Goal: Complete application form

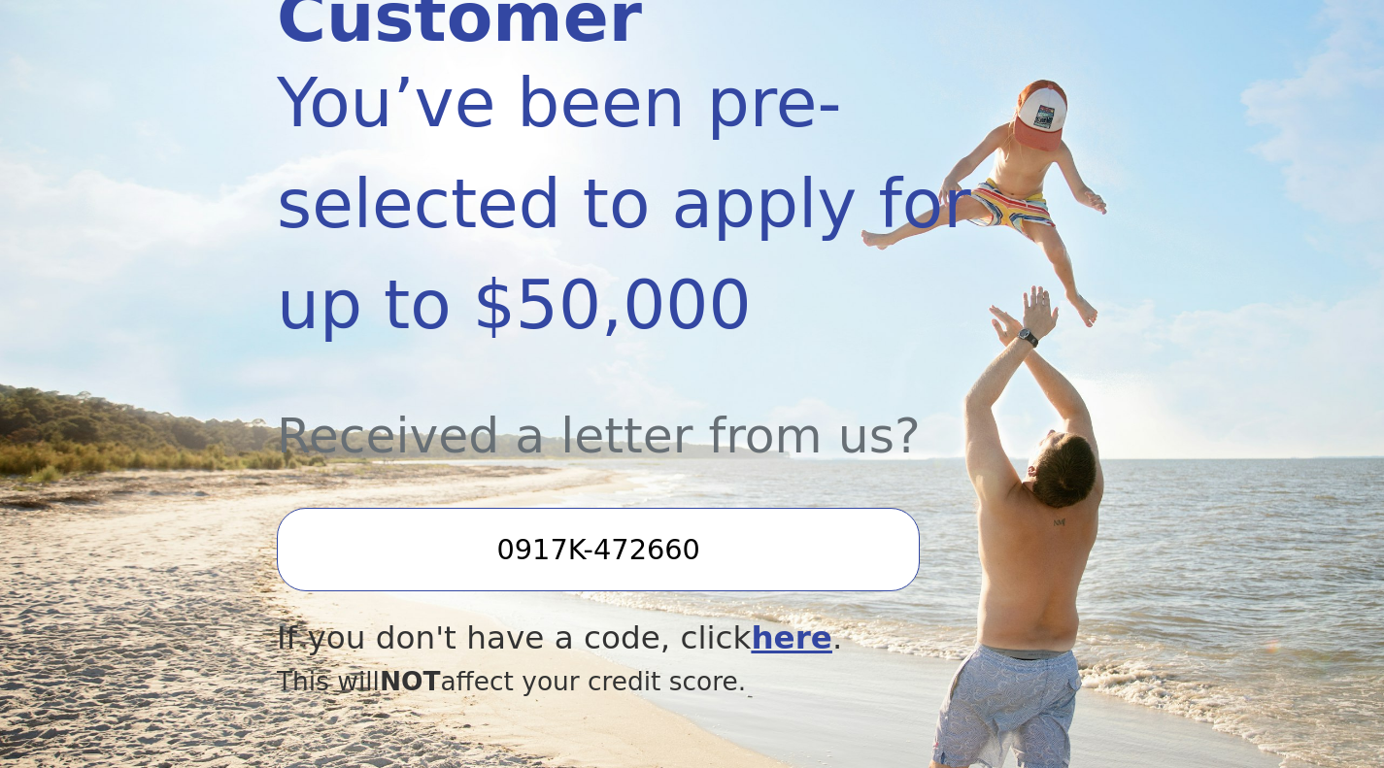
scroll to position [485, 0]
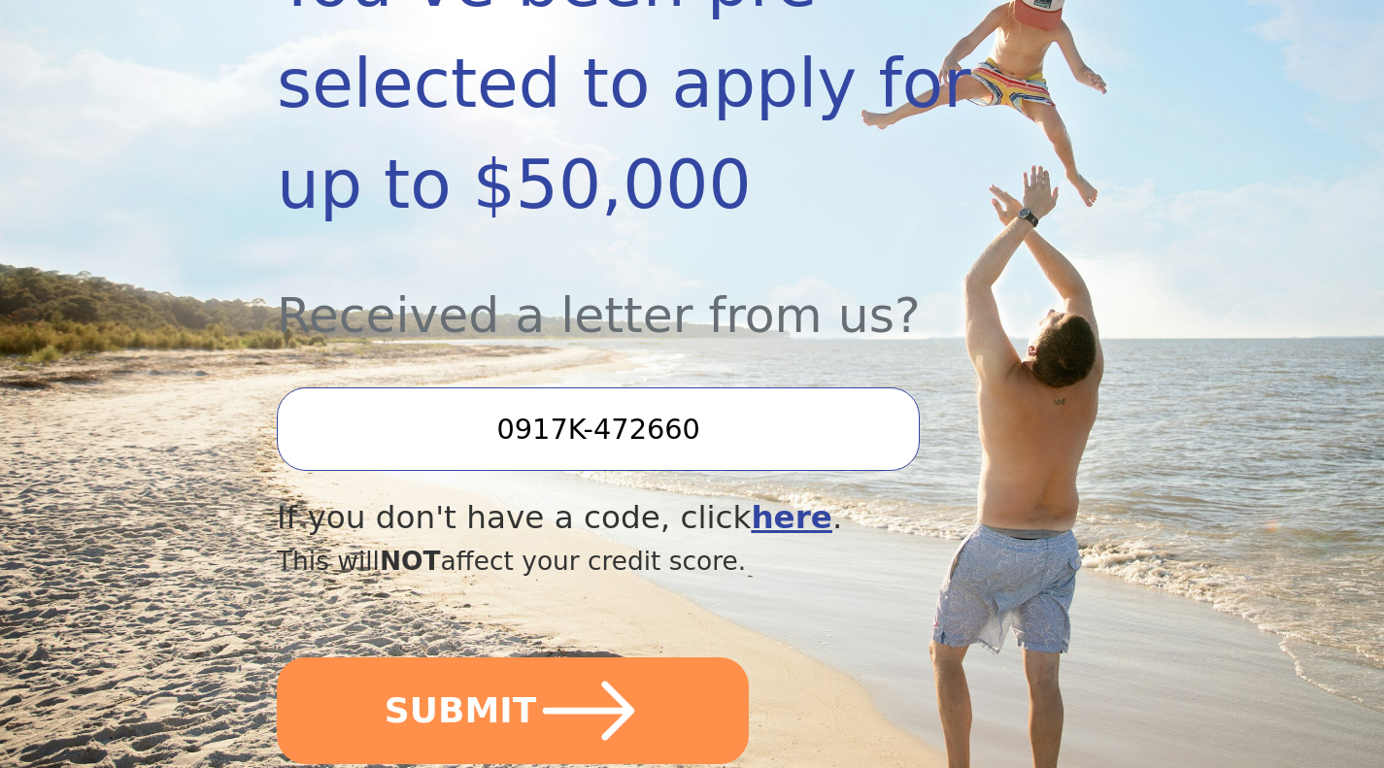
click at [515, 657] on button "SUBMIT" at bounding box center [513, 710] width 472 height 107
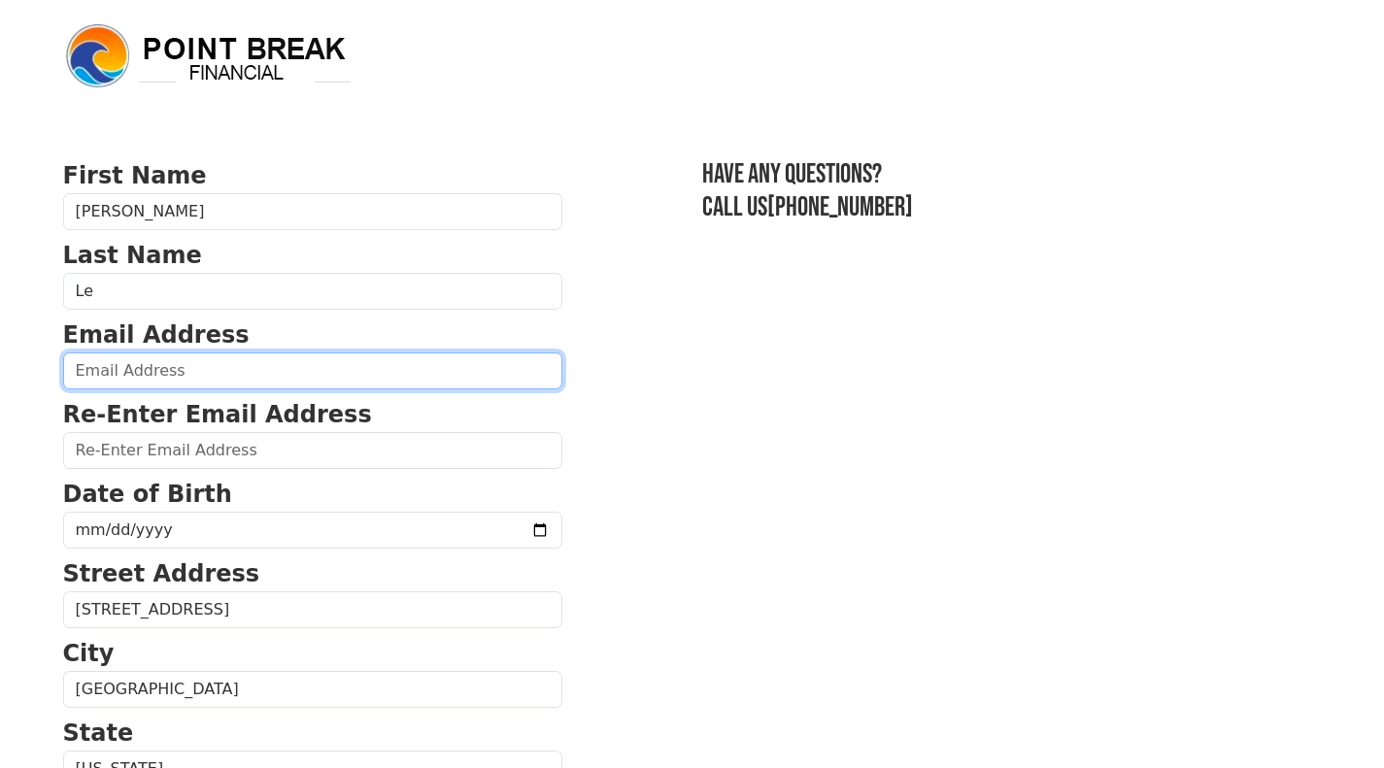
click at [309, 376] on input "email" at bounding box center [312, 370] width 499 height 37
type input "[EMAIL_ADDRESS][DOMAIN_NAME]"
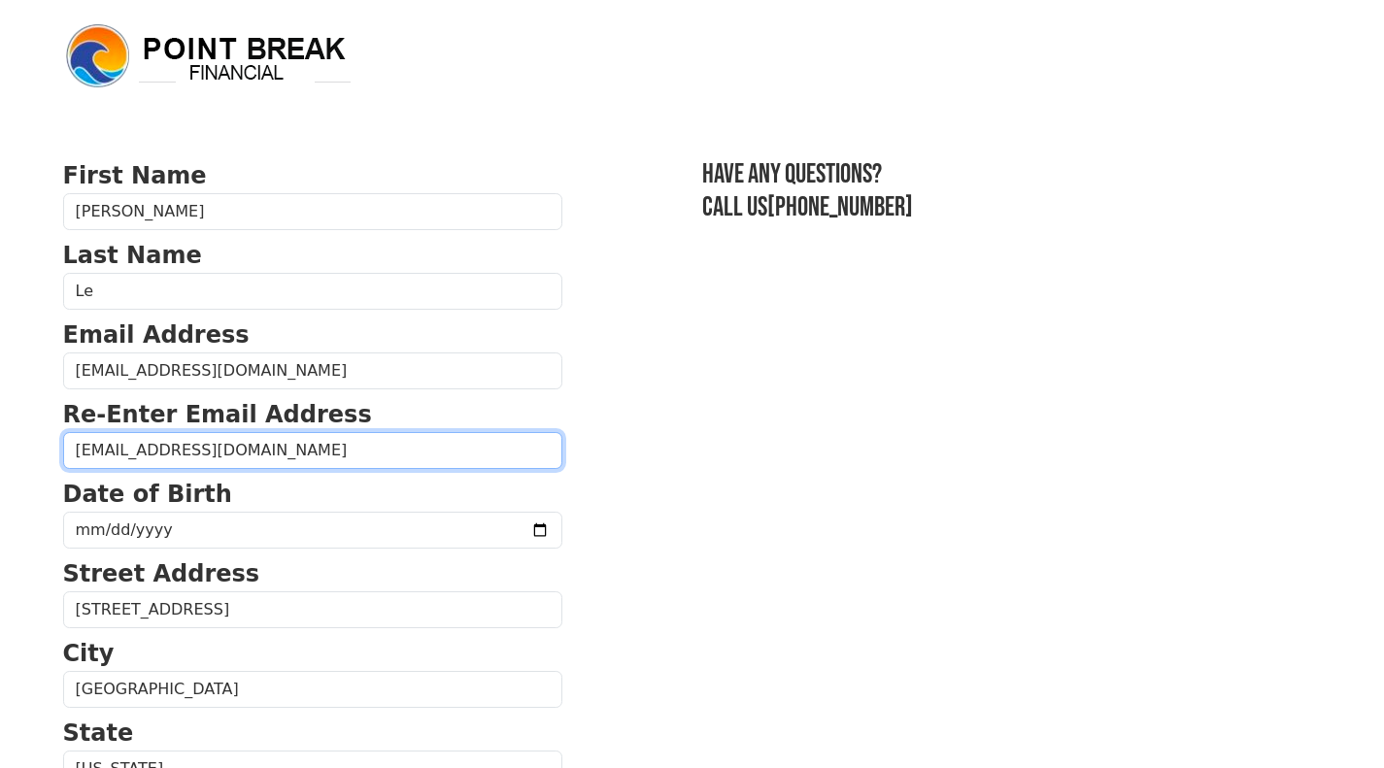
type input "[EMAIL_ADDRESS][DOMAIN_NAME]"
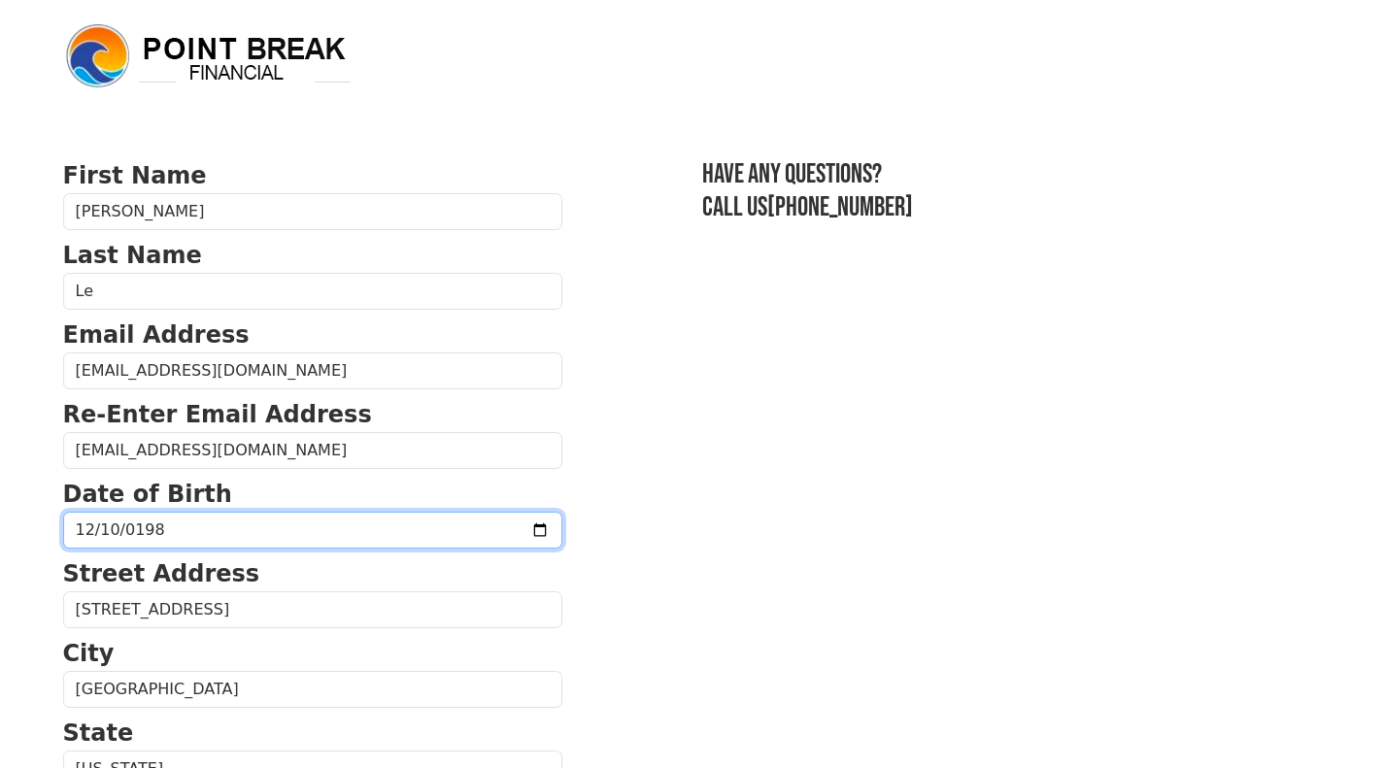
type input "[DATE]"
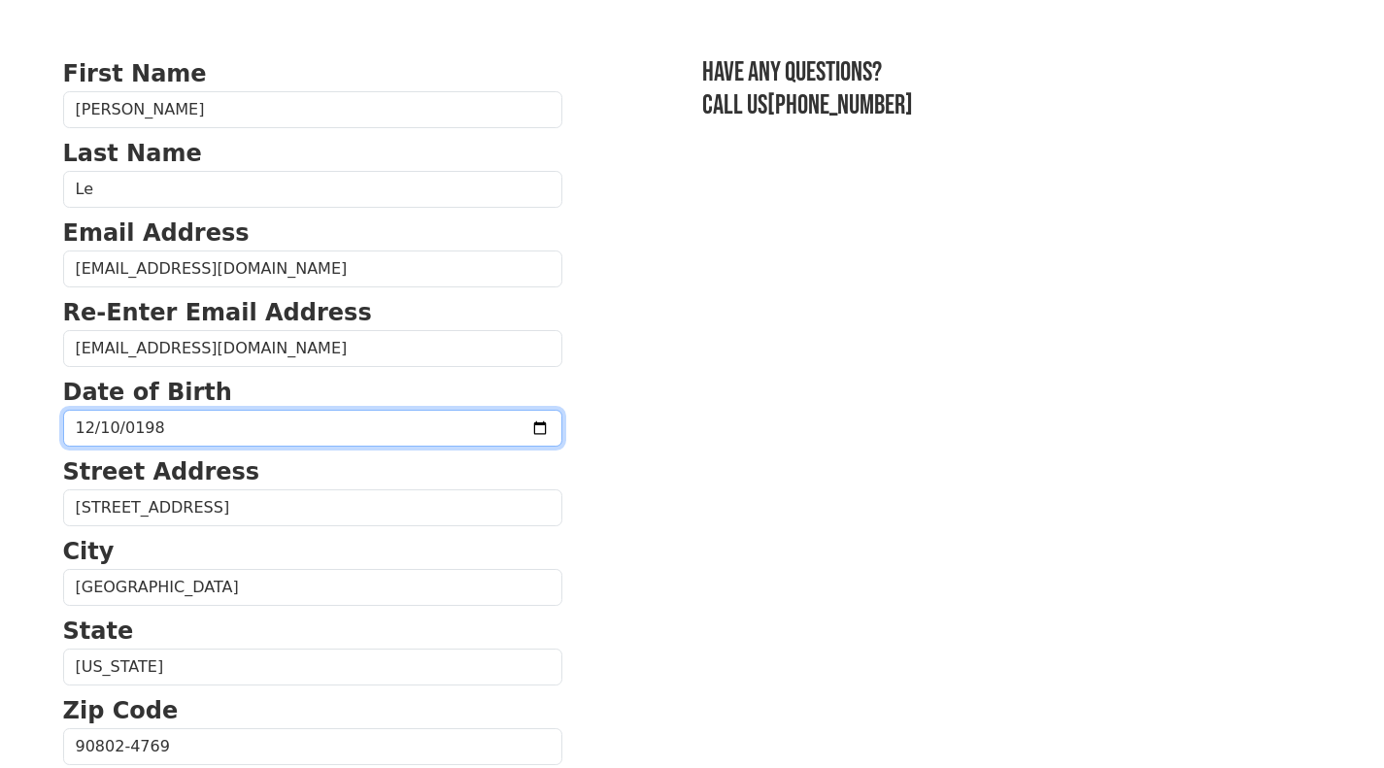
scroll to position [194, 0]
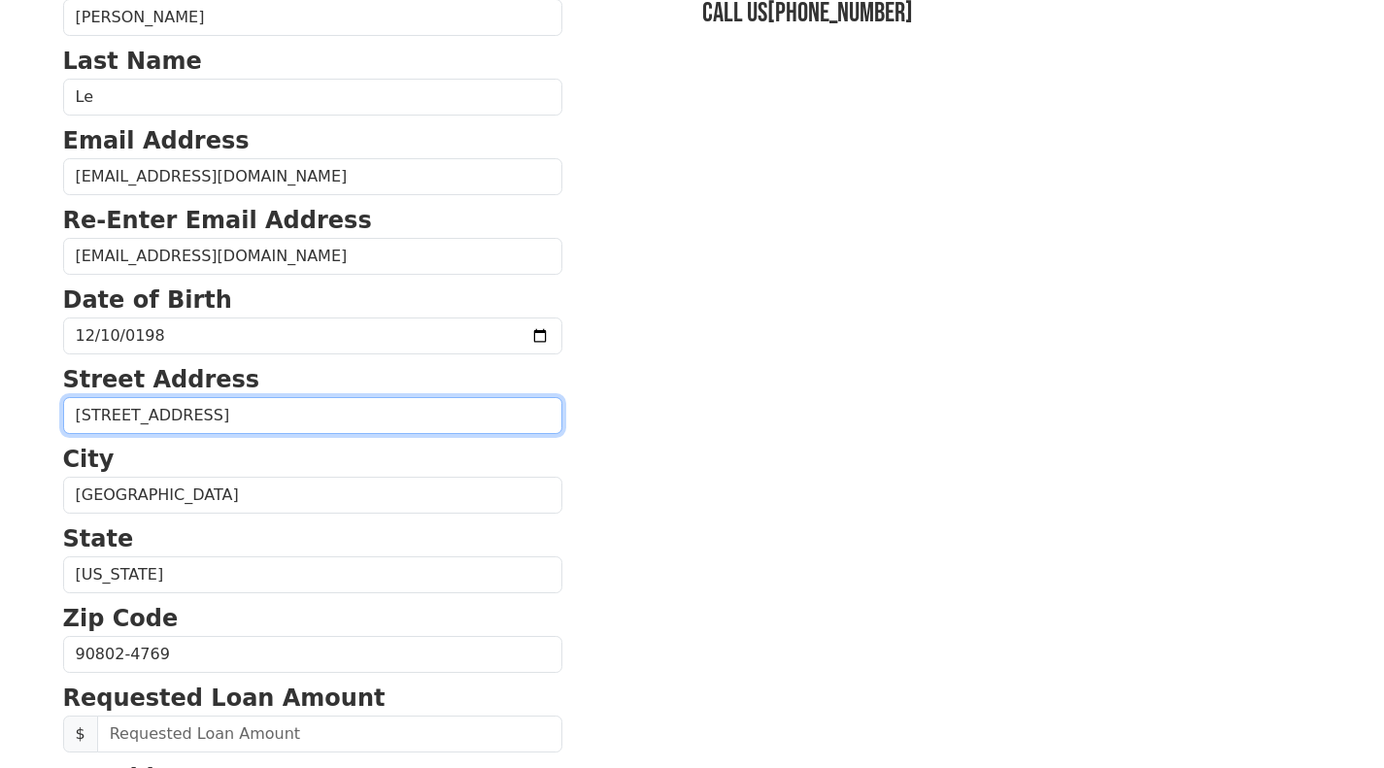
click at [331, 407] on input "[STREET_ADDRESS]" at bounding box center [312, 415] width 499 height 37
type input "[STREET_ADDRESS]"
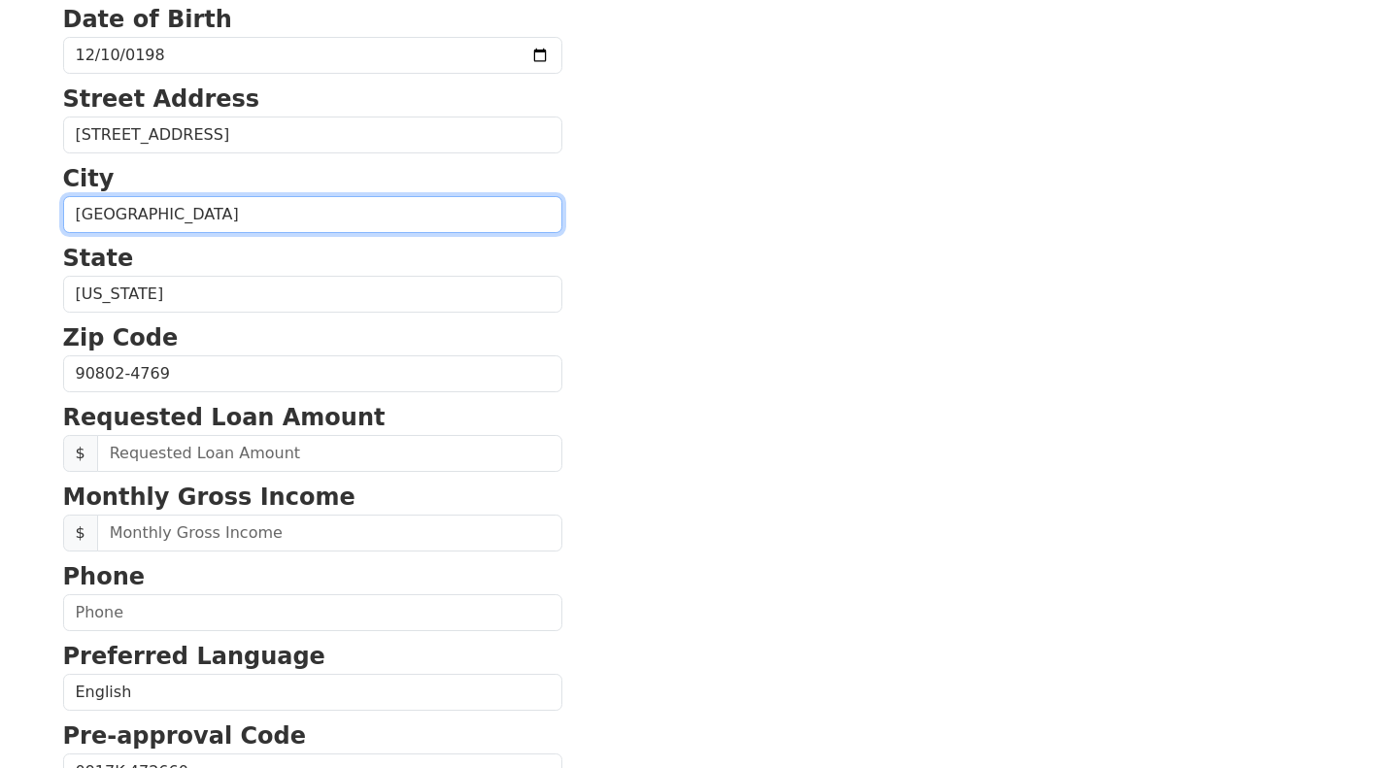
scroll to position [485, 0]
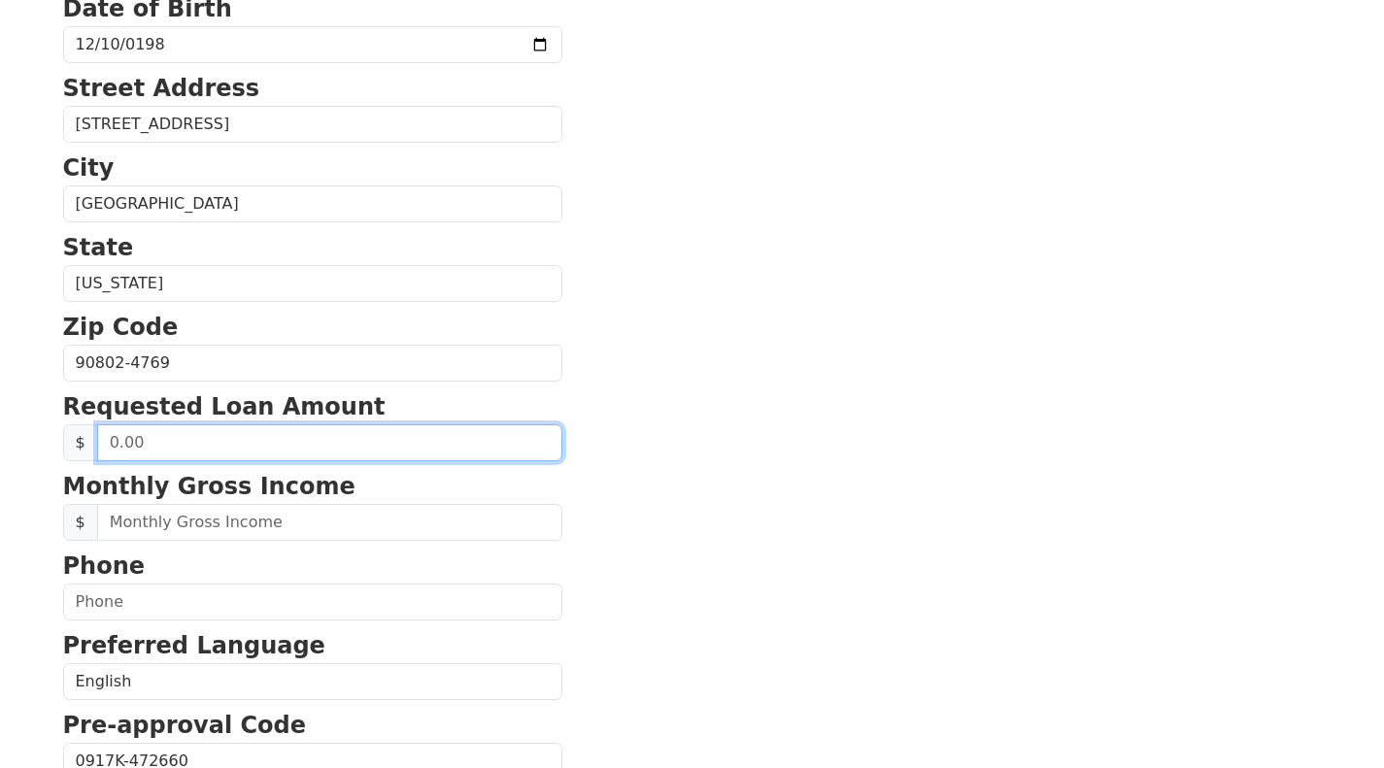
click at [349, 447] on input "text" at bounding box center [329, 442] width 465 height 37
type input "20,000.00"
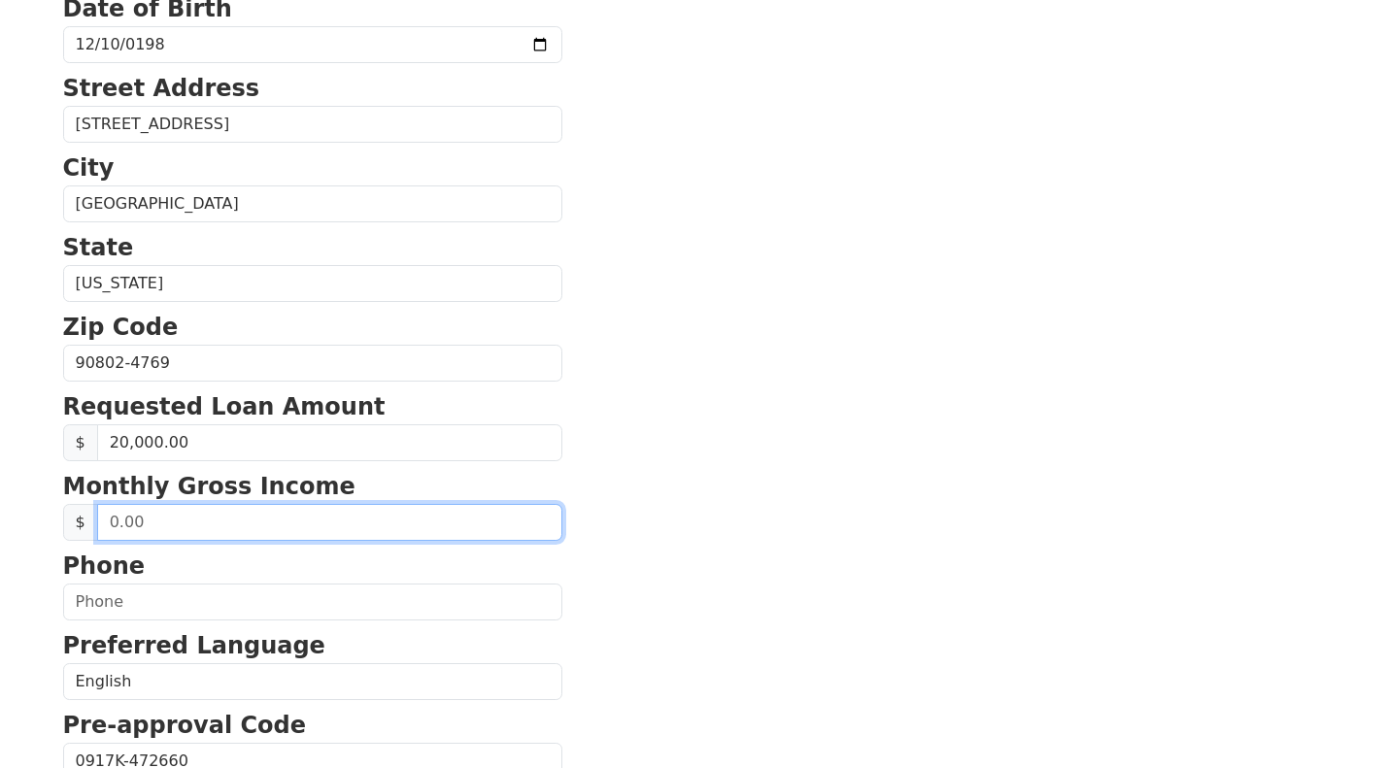
click at [394, 533] on input "text" at bounding box center [329, 522] width 465 height 37
type input "5,000.00"
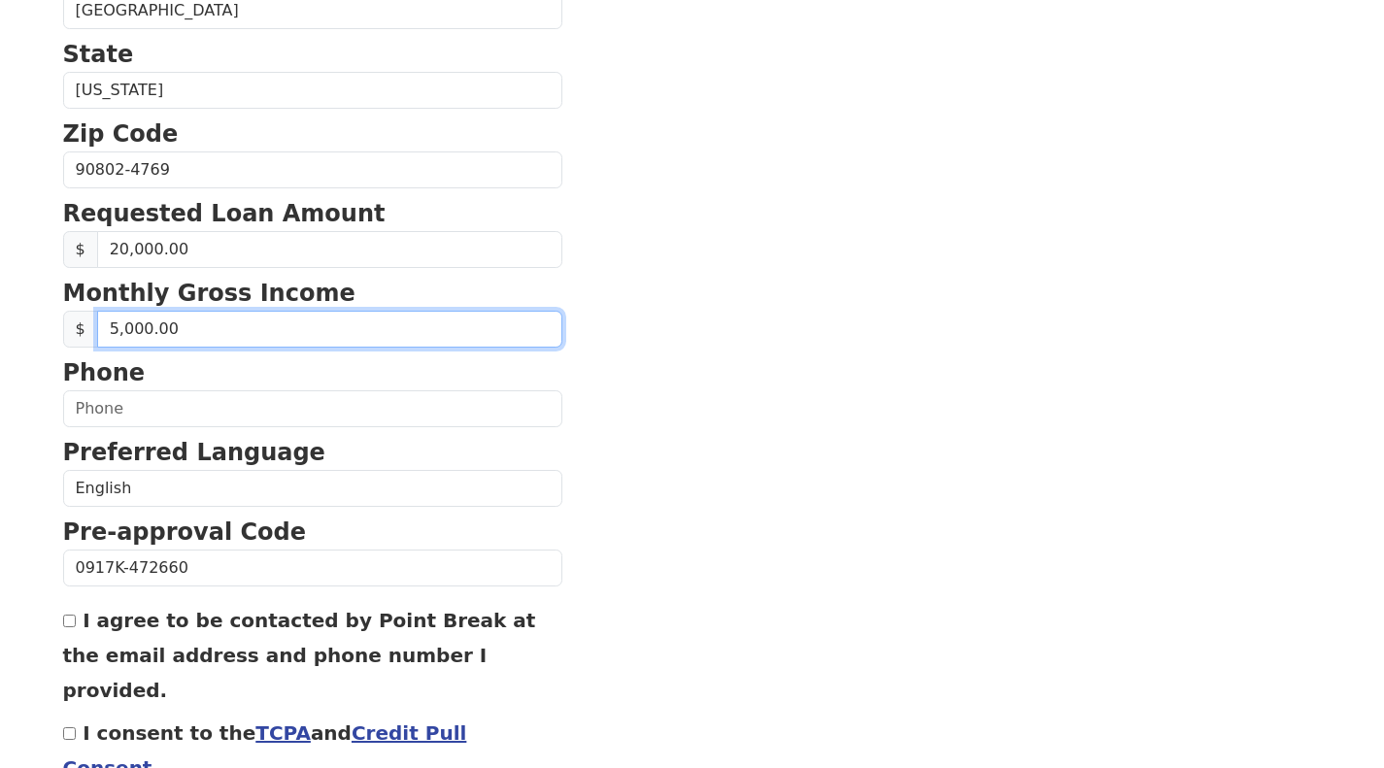
scroll to position [680, 0]
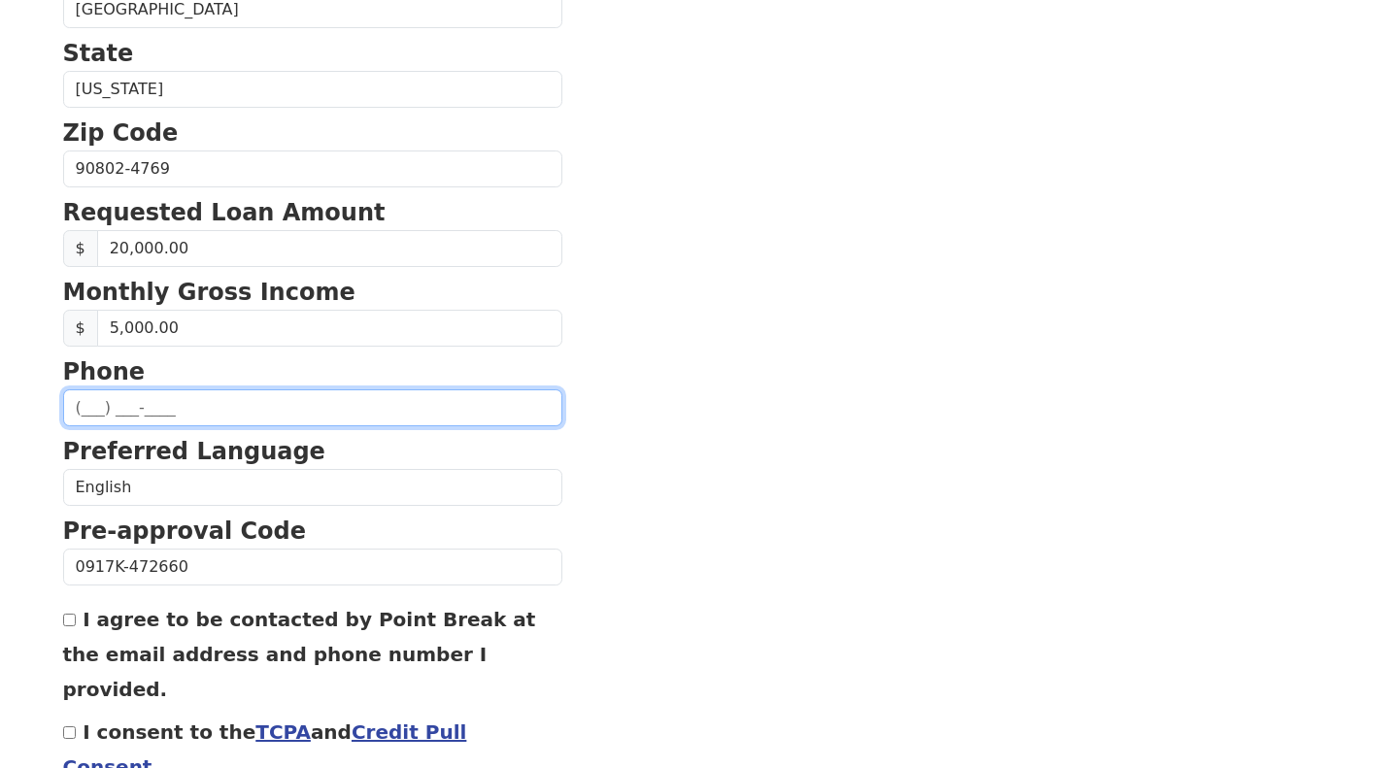
click at [255, 407] on input "text" at bounding box center [312, 407] width 499 height 37
type input "[PHONE_NUMBER]"
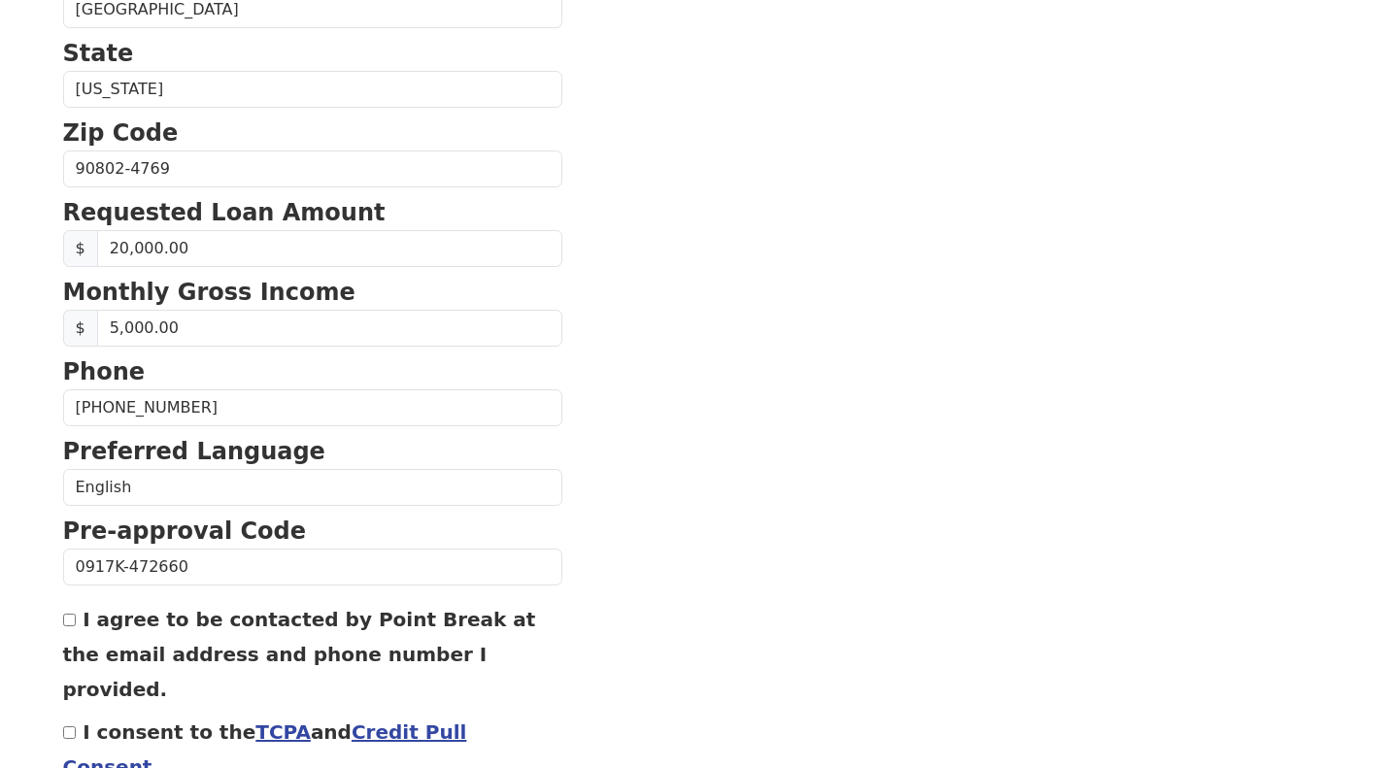
click at [733, 427] on section "First Name [PERSON_NAME] Last Name Le Email Address [EMAIL_ADDRESS][DOMAIN_NAME…" at bounding box center [692, 171] width 1258 height 1385
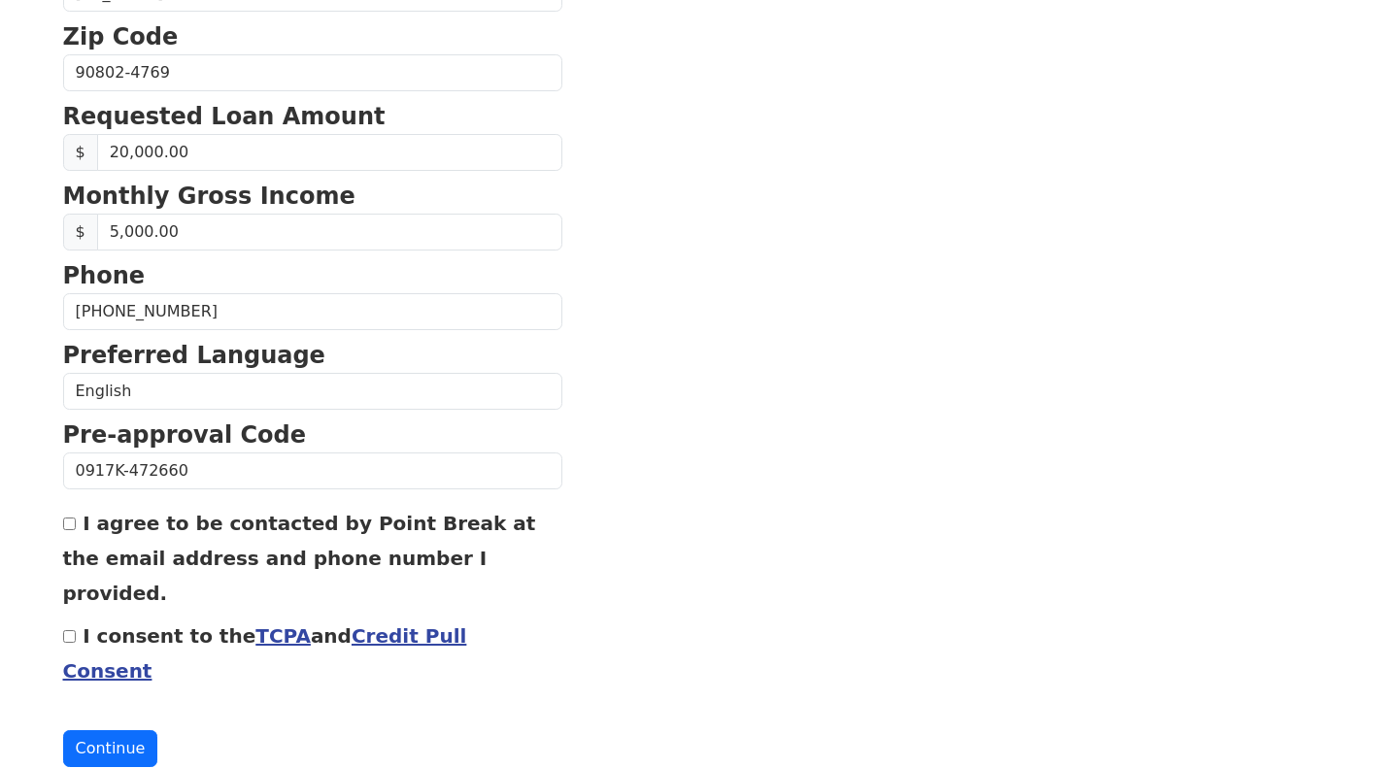
scroll to position [778, 0]
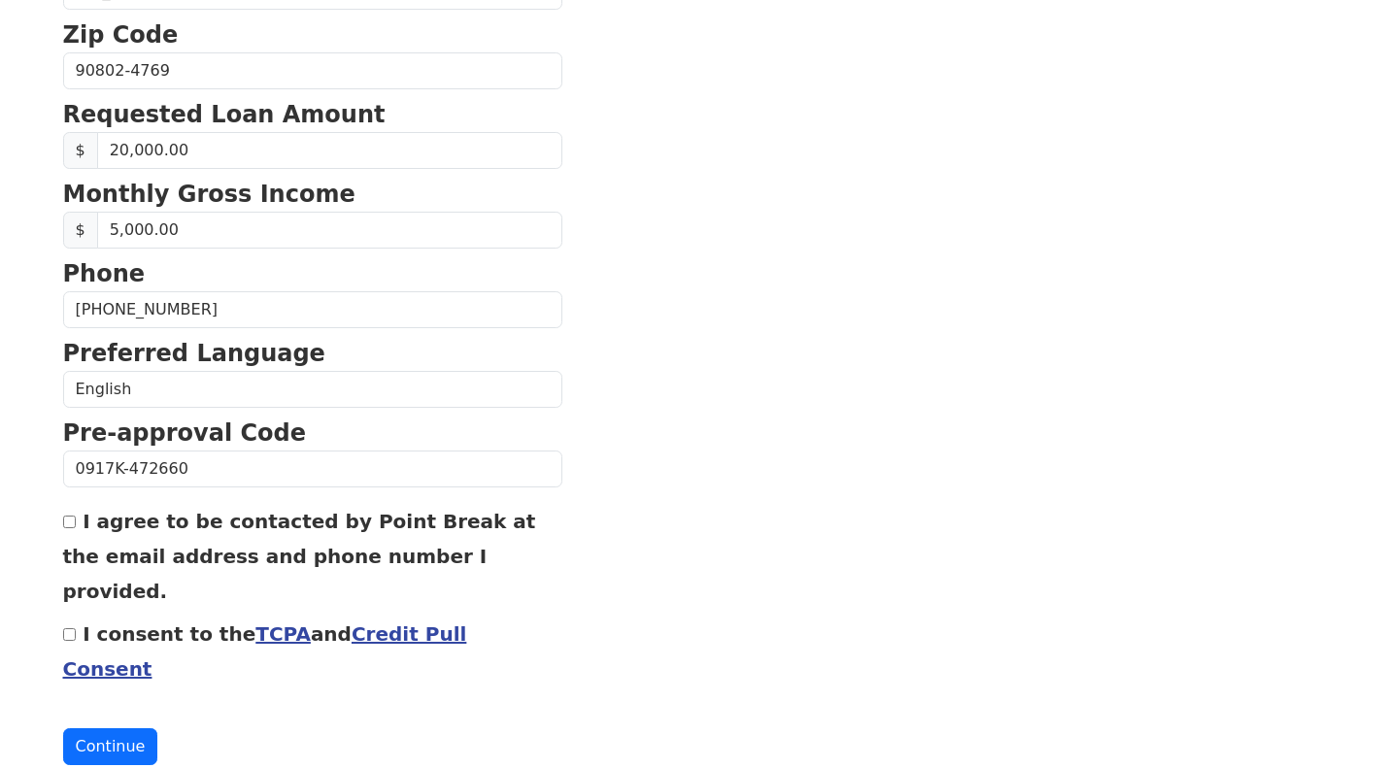
click at [69, 527] on input "I agree to be contacted by Point Break at the email address and phone number I …" at bounding box center [69, 522] width 13 height 13
checkbox input "true"
click at [66, 628] on input "I consent to the TCPA and Credit Pull Consent" at bounding box center [69, 634] width 13 height 13
checkbox input "true"
click at [123, 728] on button "Continue" at bounding box center [110, 746] width 95 height 37
